Goal: Find specific page/section: Find specific page/section

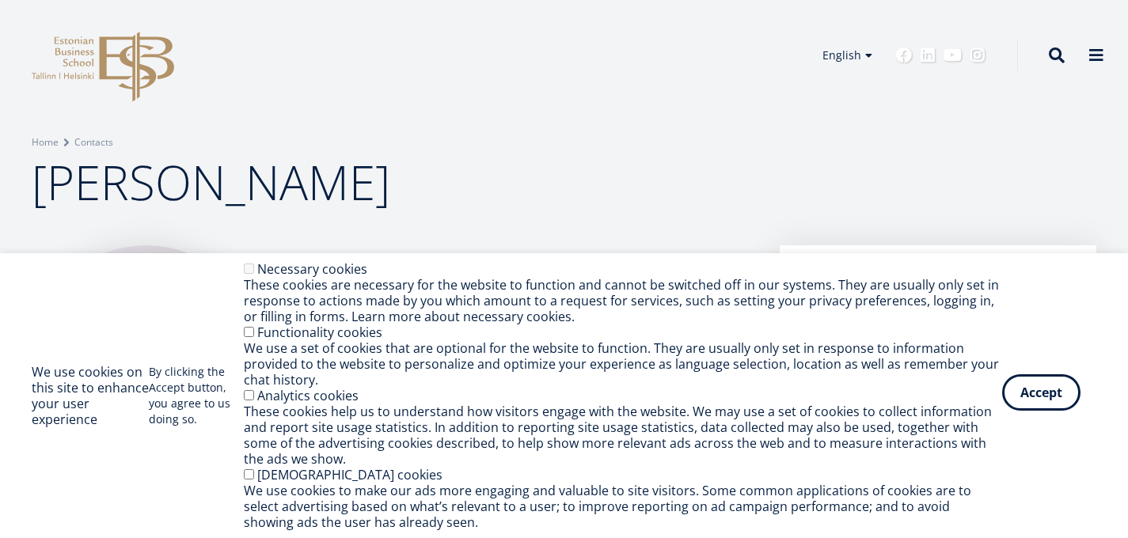
drag, startPoint x: 1066, startPoint y: 374, endPoint x: 1060, endPoint y: 385, distance: 13.5
click at [1065, 375] on div "We use cookies on this site to enhance your user experience By clicking the Acc…" at bounding box center [564, 395] width 1065 height 269
click at [1058, 387] on button "Accept" at bounding box center [1041, 392] width 78 height 36
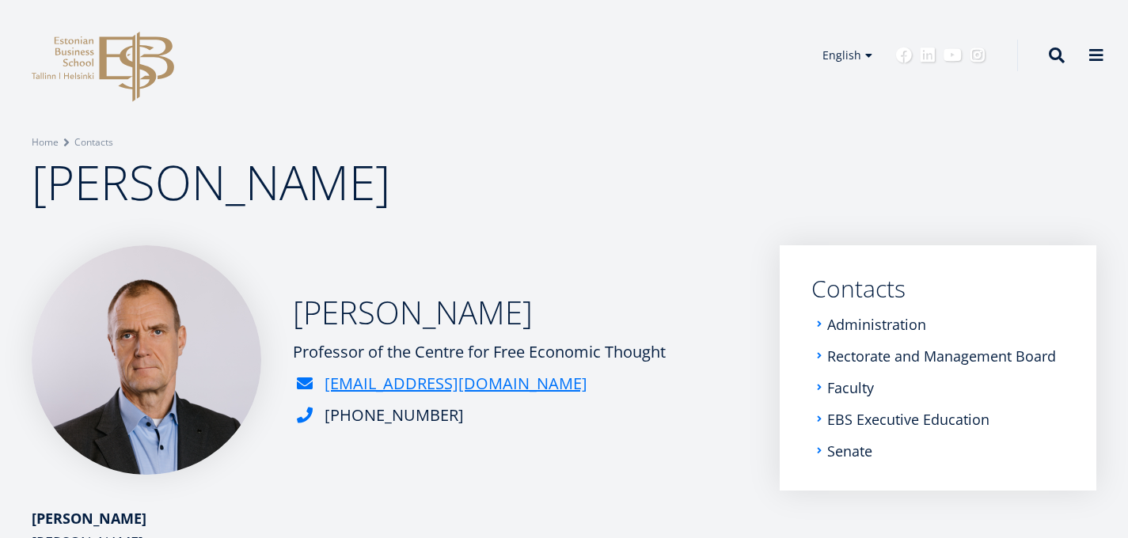
click at [177, 196] on span "[PERSON_NAME]" at bounding box center [211, 182] width 359 height 65
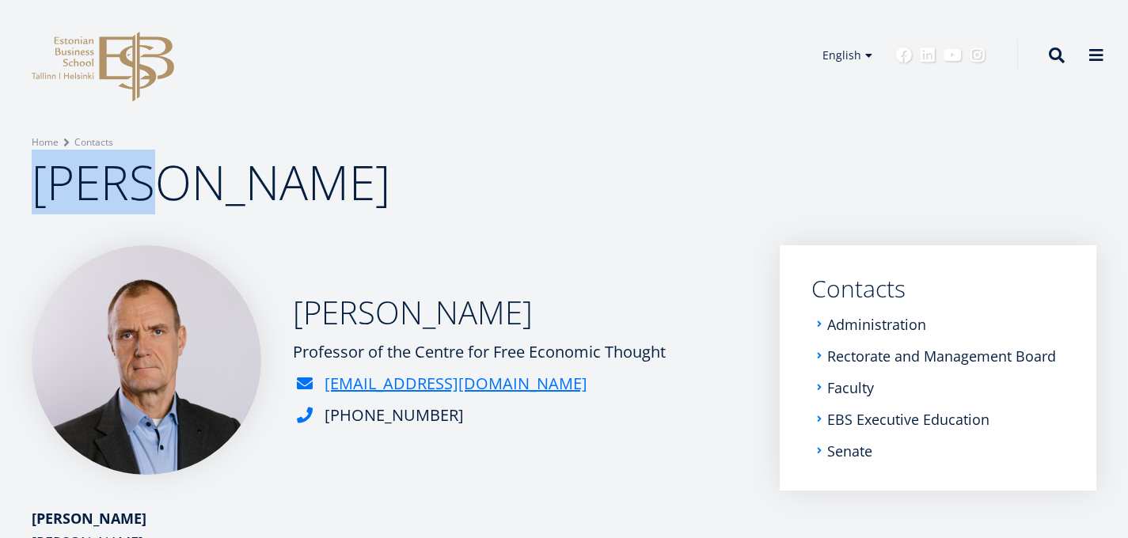
click at [177, 196] on span "[PERSON_NAME]" at bounding box center [211, 182] width 359 height 65
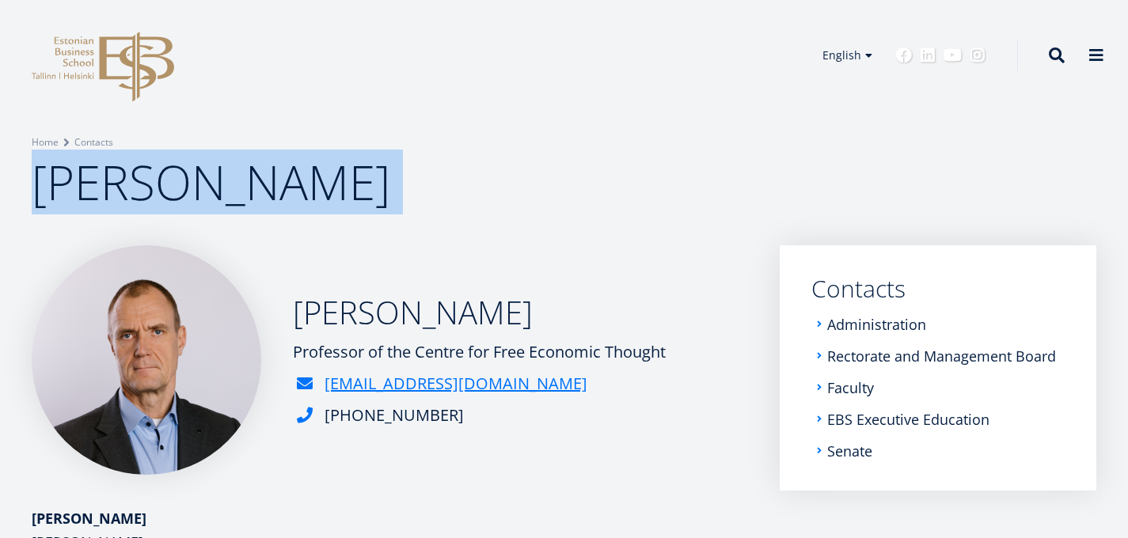
click at [177, 196] on span "[PERSON_NAME]" at bounding box center [211, 182] width 359 height 65
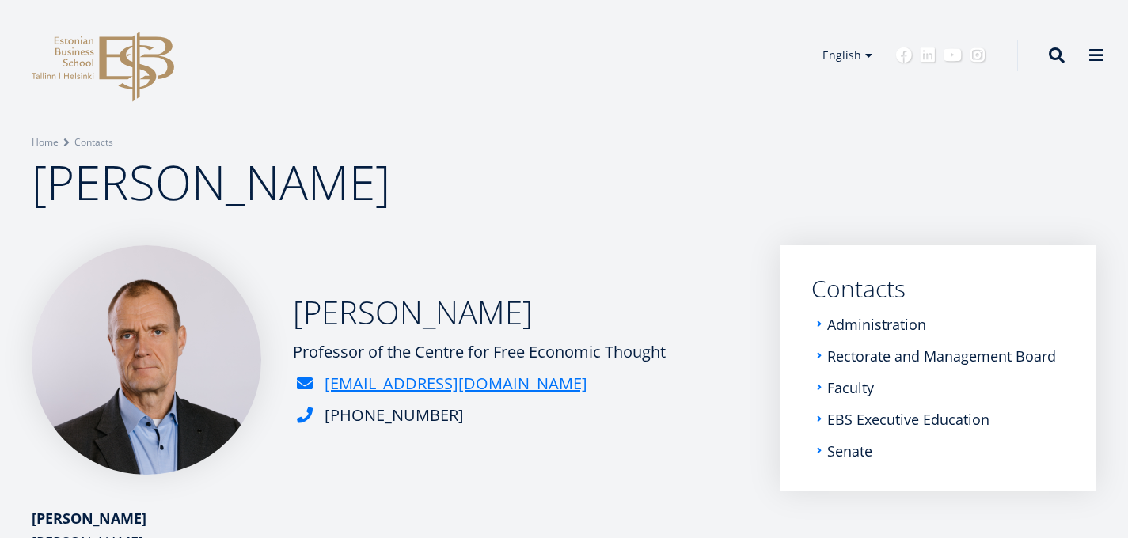
click at [536, 176] on h1 "[PERSON_NAME]" at bounding box center [564, 181] width 1065 height 63
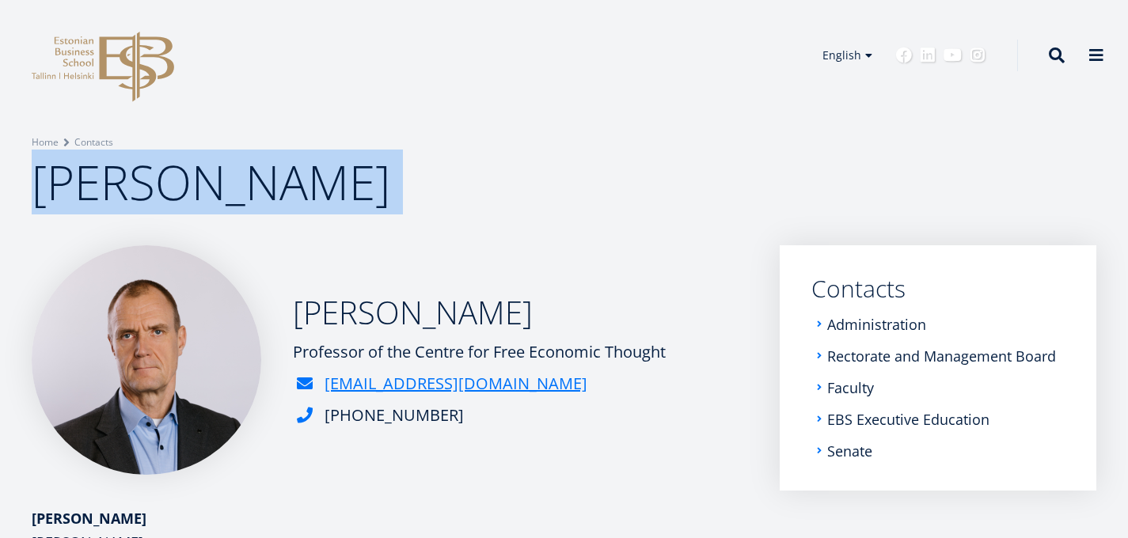
click at [553, 245] on div "Breadcrumb Home Contacts [PERSON_NAME]" at bounding box center [564, 122] width 1128 height 245
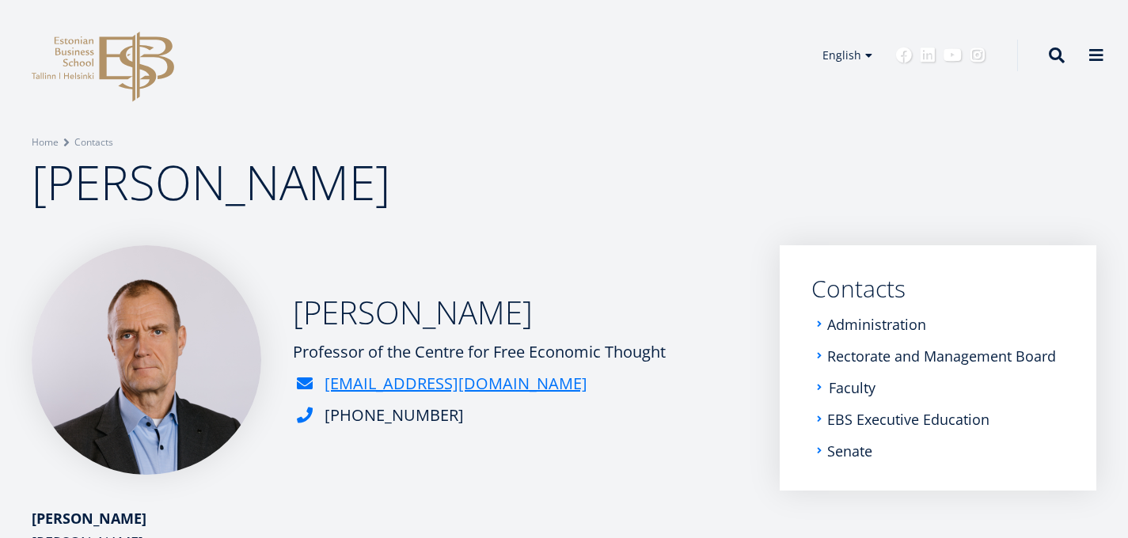
click at [829, 396] on link "Faculty" at bounding box center [852, 388] width 47 height 16
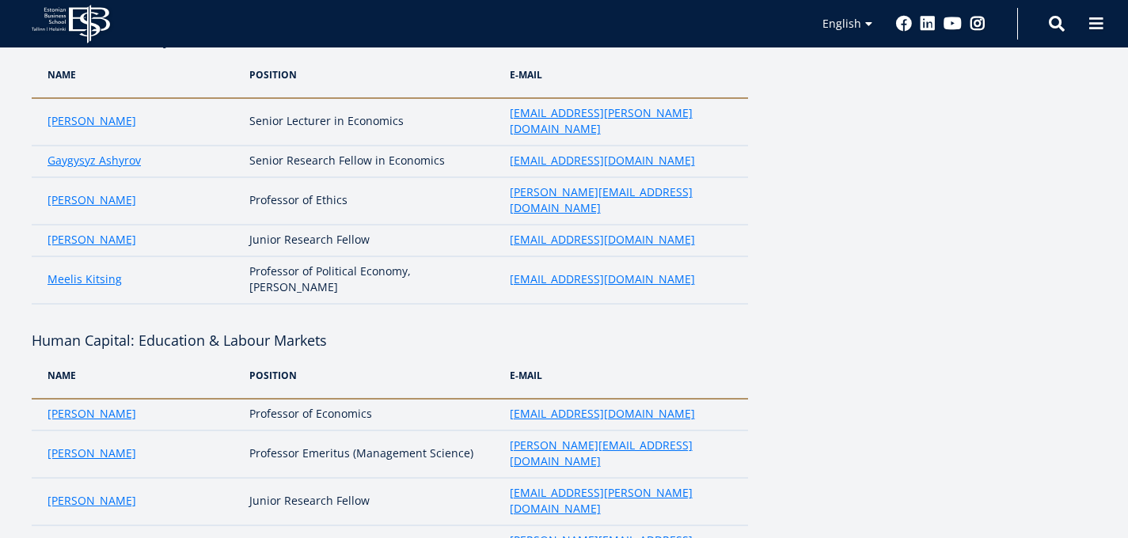
scroll to position [1900, 0]
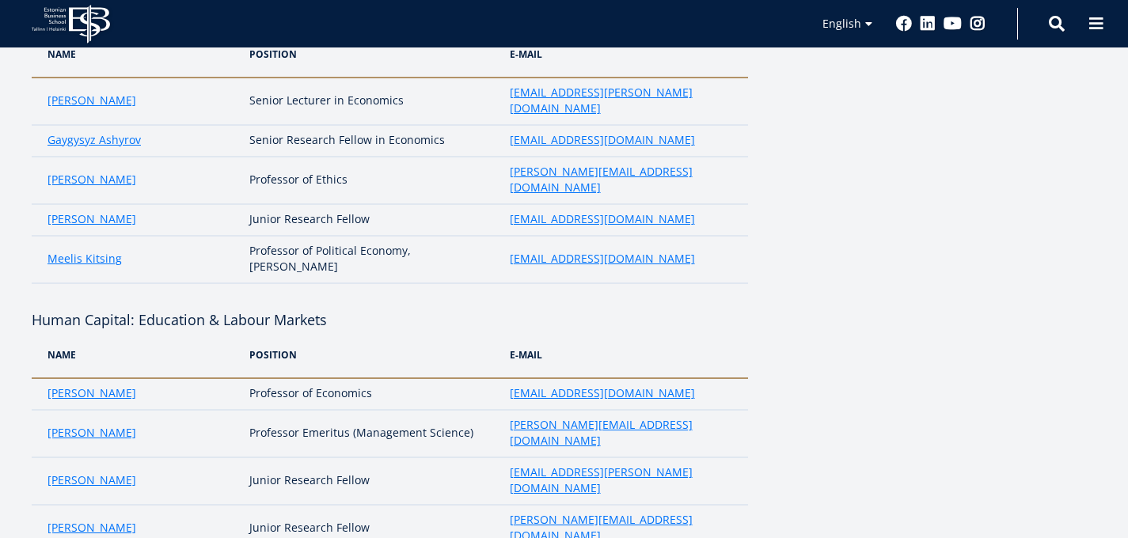
click at [887, 407] on aside at bounding box center [938, 101] width 317 height 3435
click at [895, 420] on aside at bounding box center [938, 101] width 317 height 3435
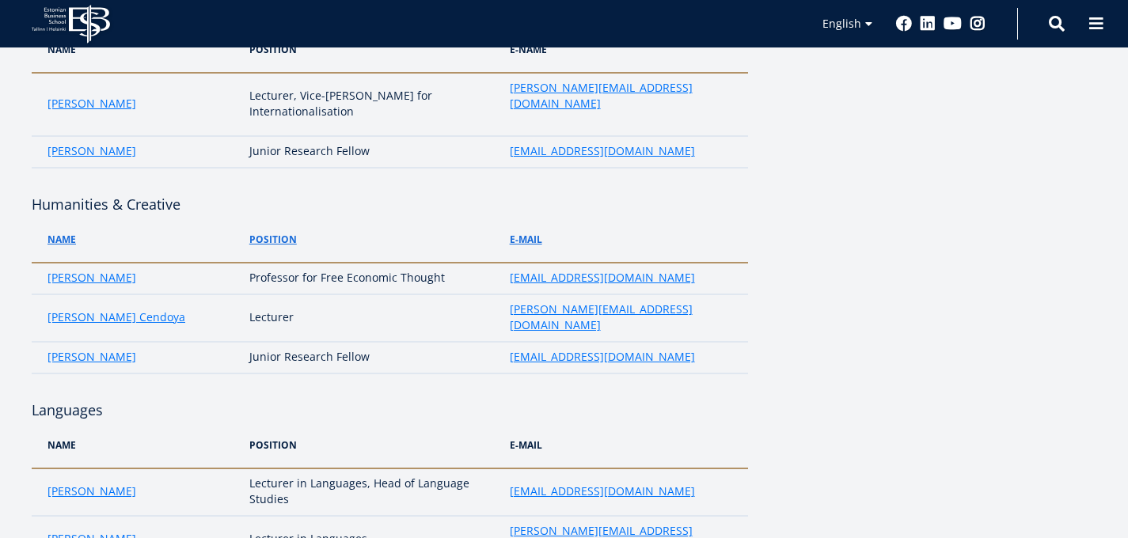
scroll to position [3044, 0]
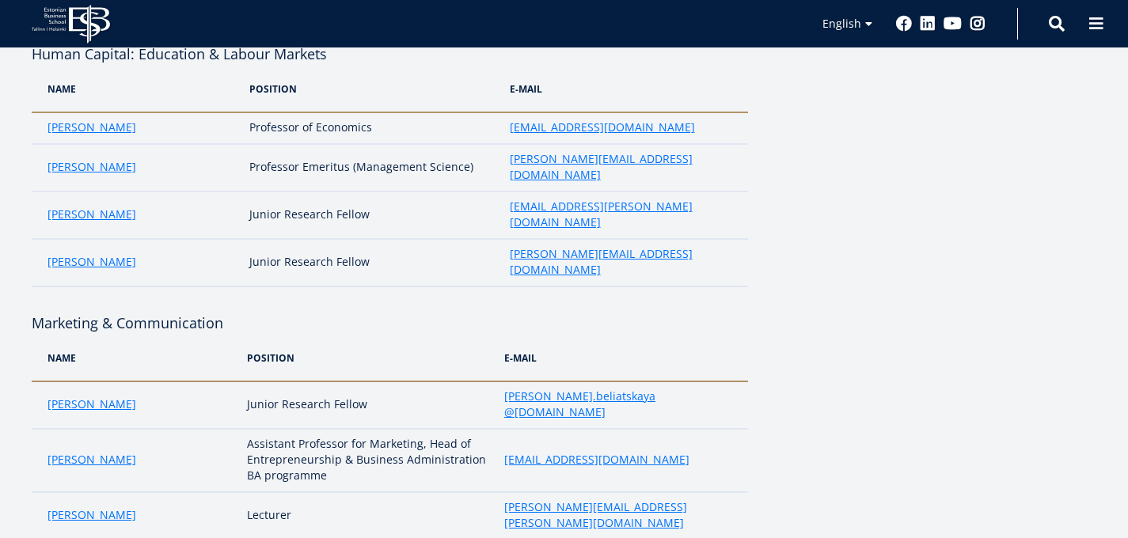
scroll to position [2077, 0]
